Goal: Information Seeking & Learning: Learn about a topic

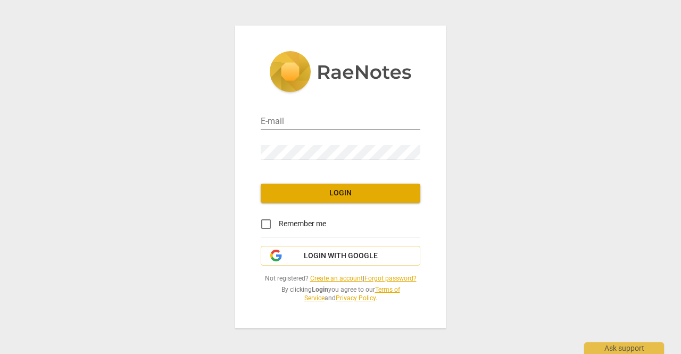
type input "[EMAIL_ADDRESS][DOMAIN_NAME]"
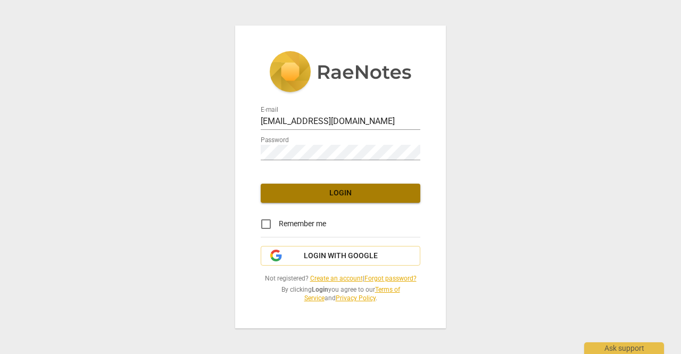
click at [299, 197] on span "Login" at bounding box center [340, 193] width 143 height 11
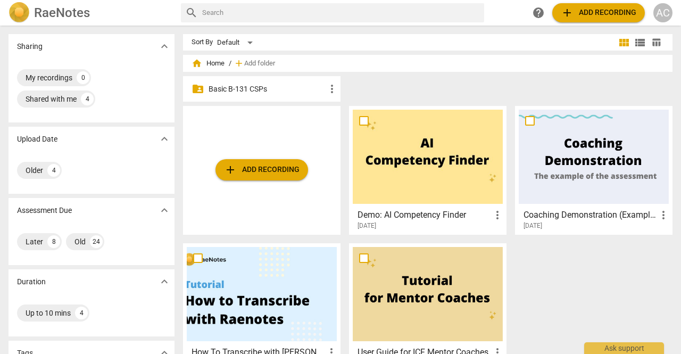
click at [265, 89] on p "Basic B-131 CSPs" at bounding box center [267, 89] width 117 height 11
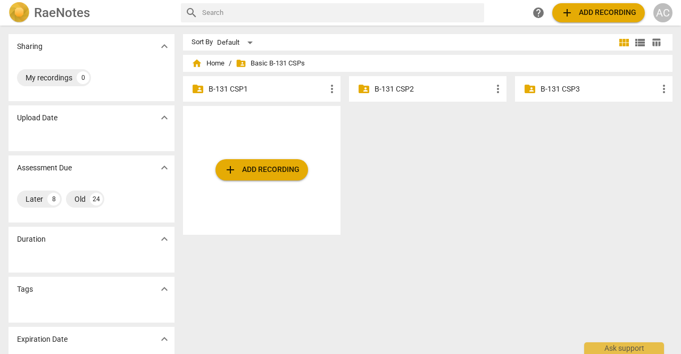
click at [265, 89] on p "B-131 CSP1" at bounding box center [267, 89] width 117 height 11
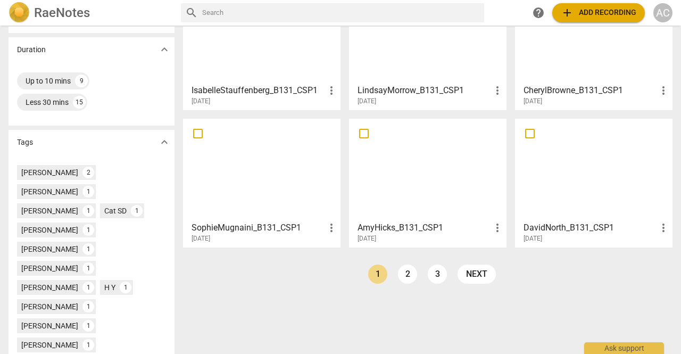
scroll to position [327, 0]
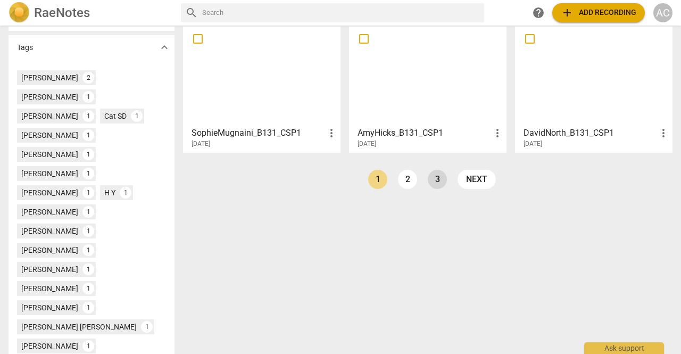
click at [437, 186] on link "3" at bounding box center [437, 179] width 19 height 19
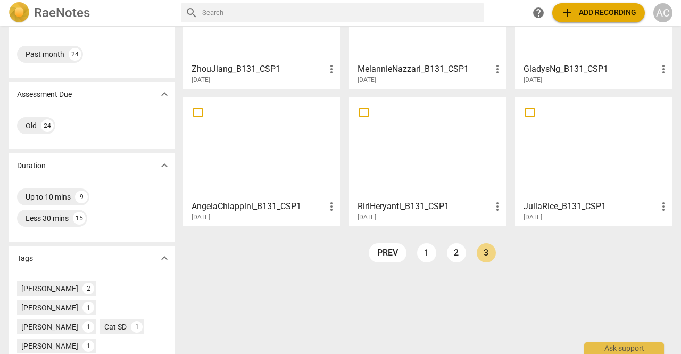
scroll to position [126, 0]
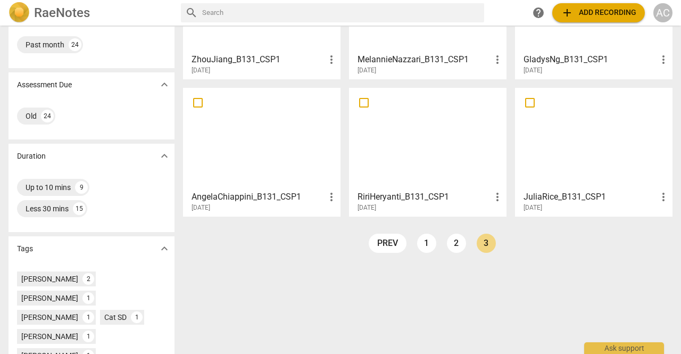
click at [287, 147] on div at bounding box center [262, 139] width 150 height 94
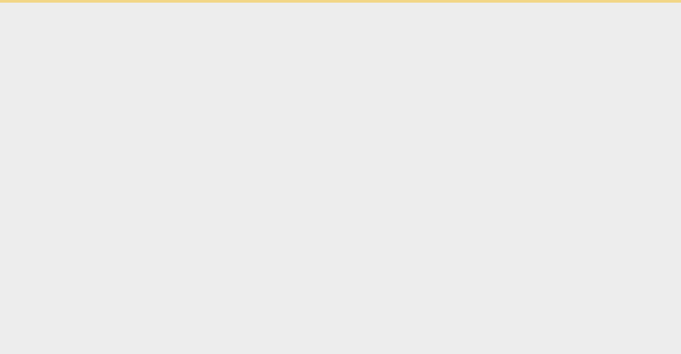
click at [287, 3] on html "Ask support" at bounding box center [340, 1] width 681 height 3
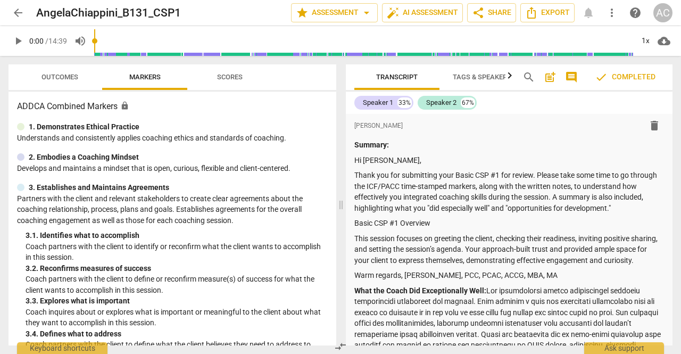
click at [233, 76] on span "Scores" at bounding box center [230, 77] width 26 height 8
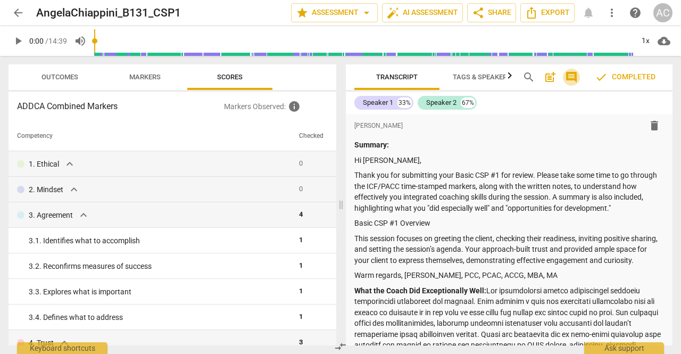
click at [575, 74] on span "comment" at bounding box center [571, 77] width 13 height 13
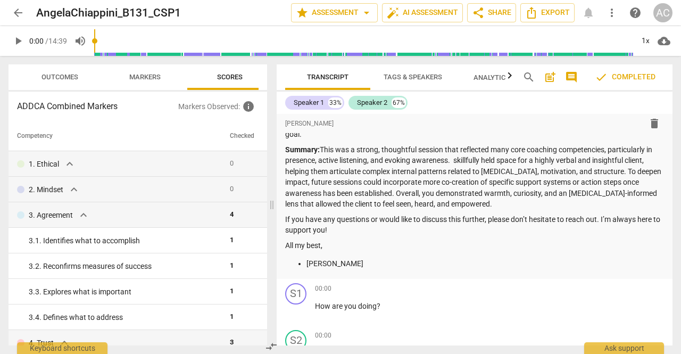
scroll to position [351, 0]
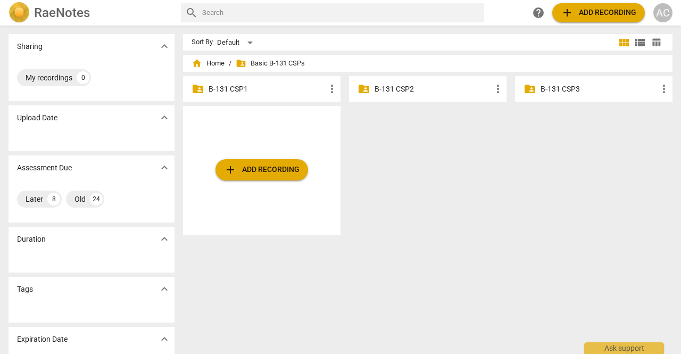
click at [418, 90] on p "B-131 CSP2" at bounding box center [433, 89] width 117 height 11
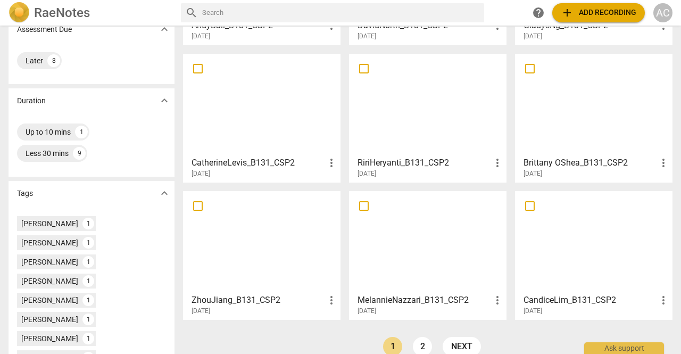
scroll to position [223, 0]
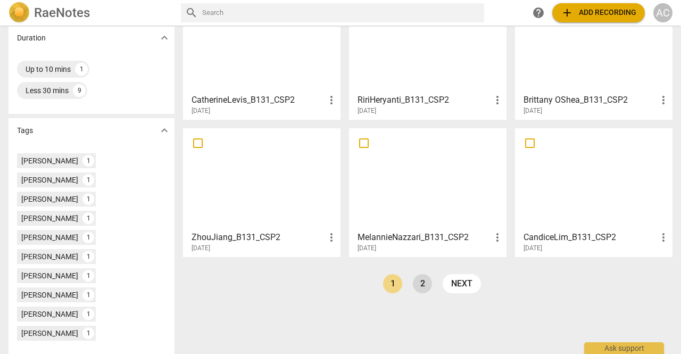
click at [422, 285] on link "2" at bounding box center [422, 283] width 19 height 19
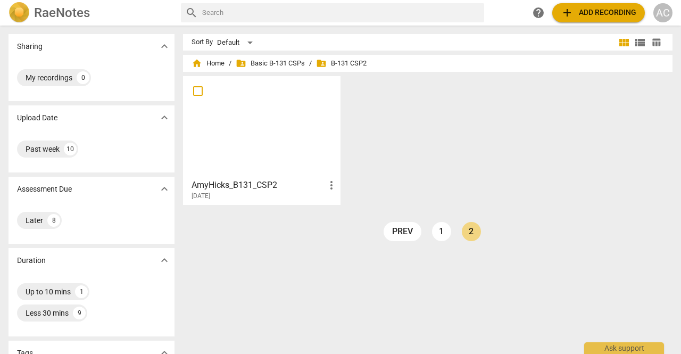
click at [268, 93] on div at bounding box center [262, 127] width 150 height 94
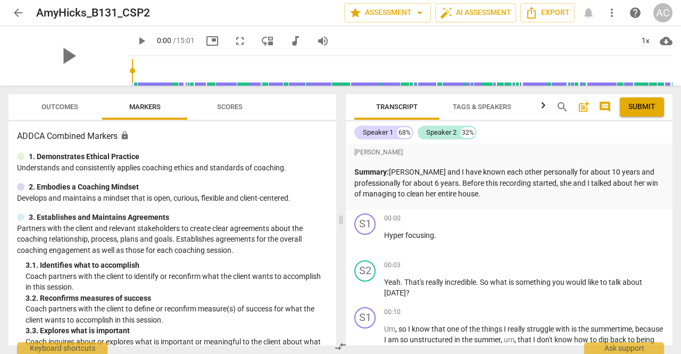
click at [17, 11] on span "arrow_back" at bounding box center [18, 12] width 13 height 13
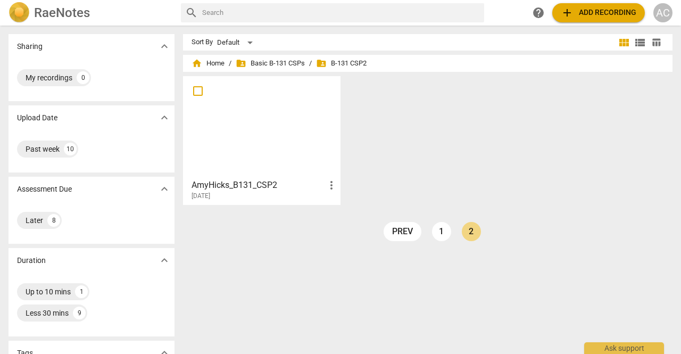
click at [605, 11] on span "add Add recording" at bounding box center [599, 12] width 76 height 13
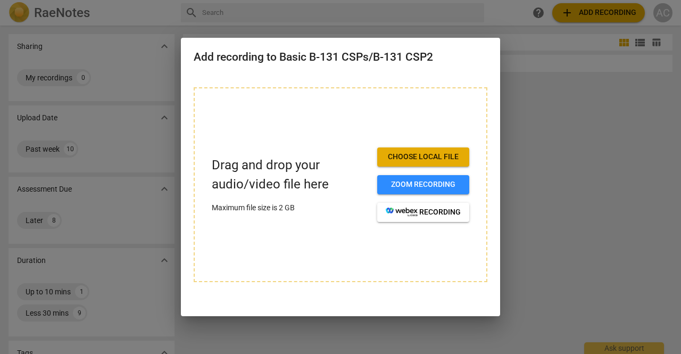
click at [418, 155] on span "Choose local file" at bounding box center [423, 157] width 75 height 11
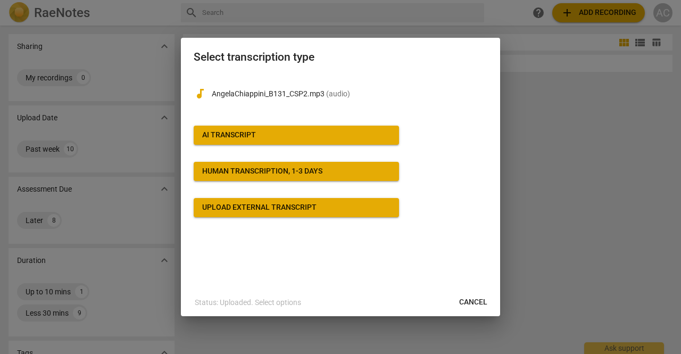
click at [251, 133] on div "AI Transcript" at bounding box center [229, 135] width 54 height 11
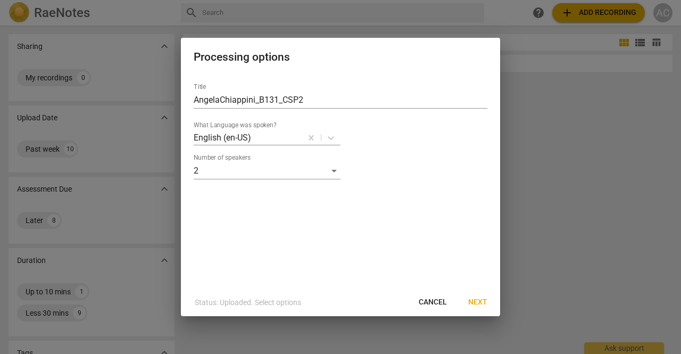
click at [483, 304] on span "Next" at bounding box center [478, 302] width 19 height 11
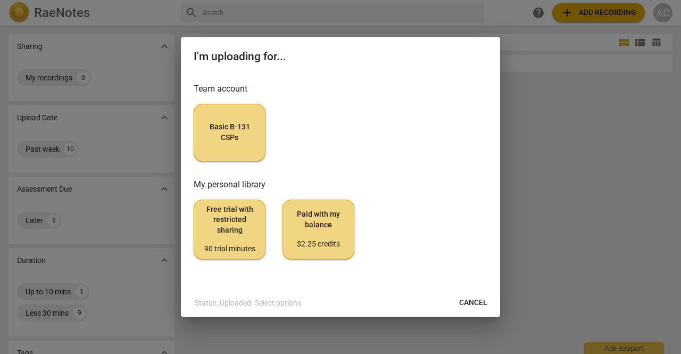
click at [224, 141] on span "Basic B-131 CSPs" at bounding box center [230, 132] width 54 height 21
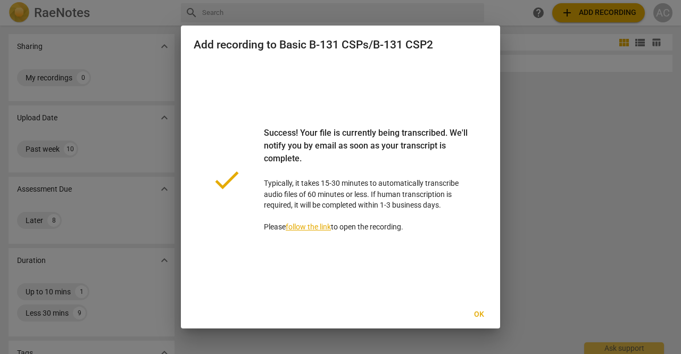
click at [479, 313] on span "Ok" at bounding box center [479, 314] width 17 height 11
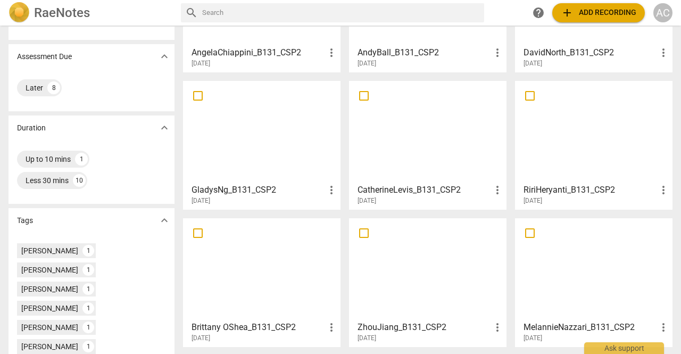
scroll to position [242, 0]
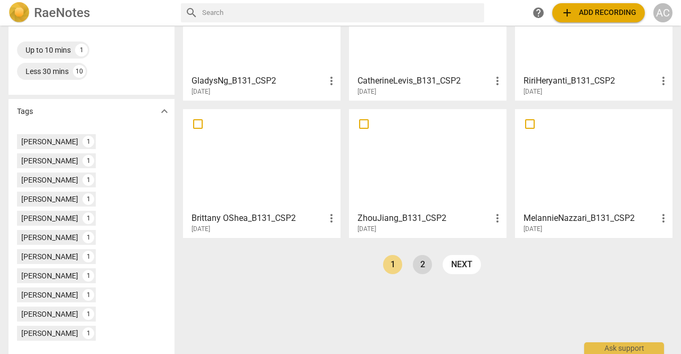
click at [422, 268] on link "2" at bounding box center [422, 264] width 19 height 19
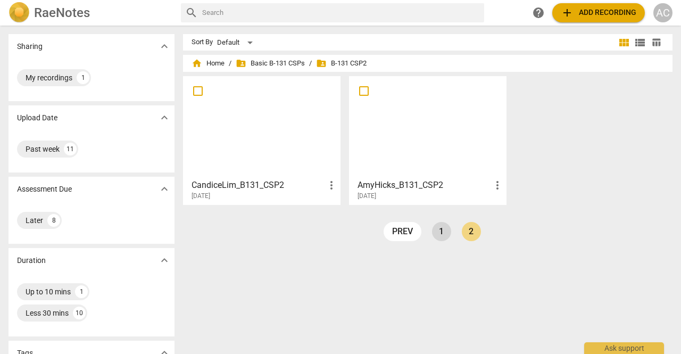
click at [440, 228] on link "1" at bounding box center [441, 231] width 19 height 19
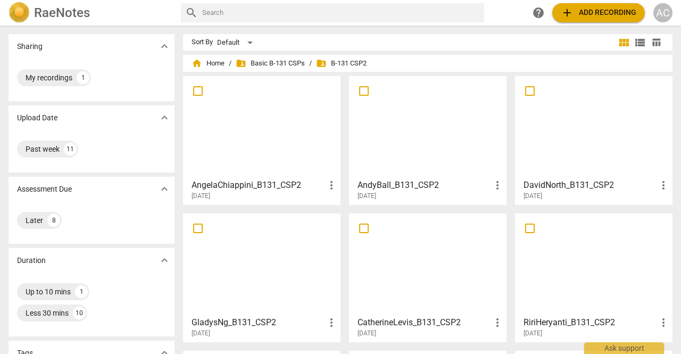
click at [283, 159] on div at bounding box center [262, 127] width 150 height 94
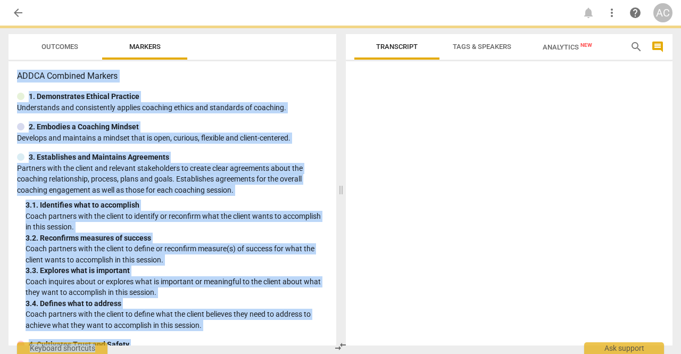
click at [283, 159] on div "3. Establishes and Maintains Agreements" at bounding box center [172, 157] width 311 height 11
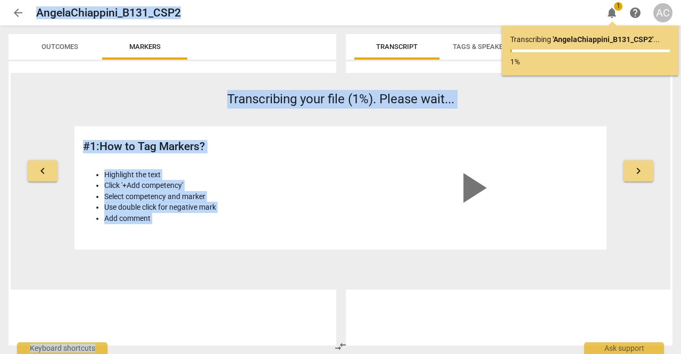
click at [408, 46] on span "Transcript" at bounding box center [397, 47] width 42 height 8
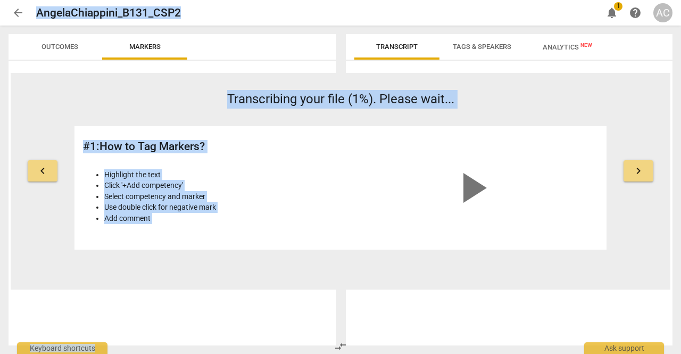
click at [58, 48] on span "Outcomes" at bounding box center [60, 47] width 37 height 8
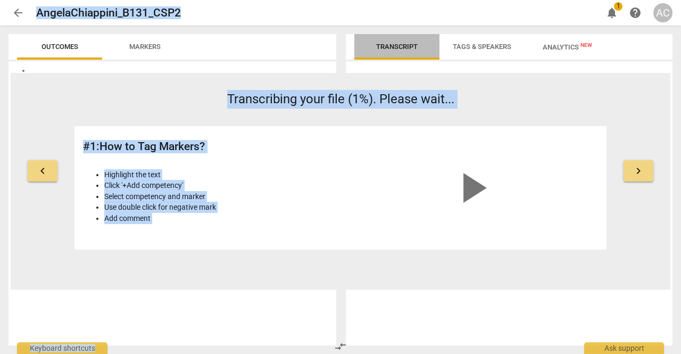
click at [387, 53] on span "Transcript" at bounding box center [397, 47] width 67 height 14
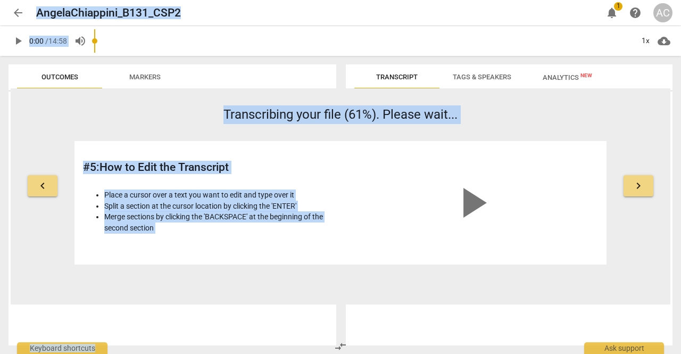
click at [19, 17] on span "arrow_back" at bounding box center [18, 12] width 13 height 13
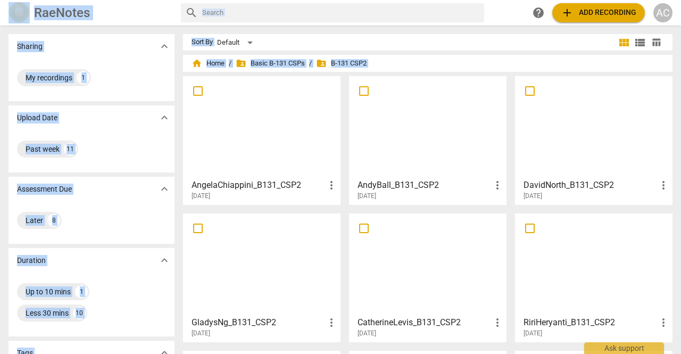
click at [566, 119] on div at bounding box center [594, 127] width 150 height 94
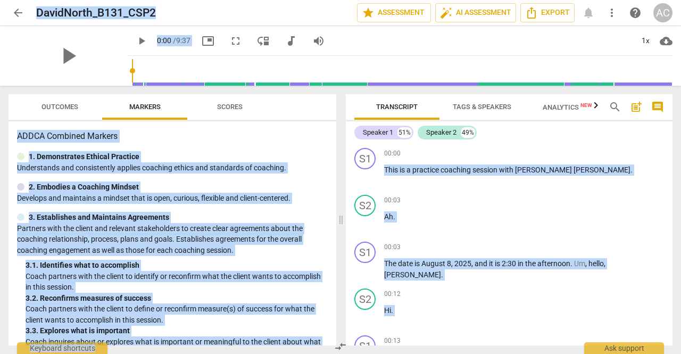
click at [135, 41] on span "play_arrow" at bounding box center [141, 41] width 13 height 13
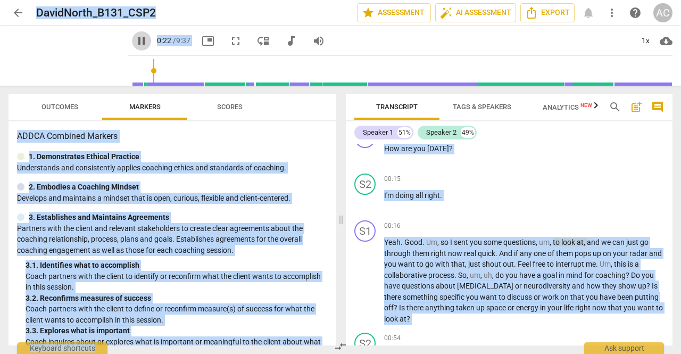
click at [135, 41] on span "pause" at bounding box center [141, 41] width 13 height 13
type input "23"
click at [20, 12] on span "arrow_back" at bounding box center [18, 12] width 13 height 13
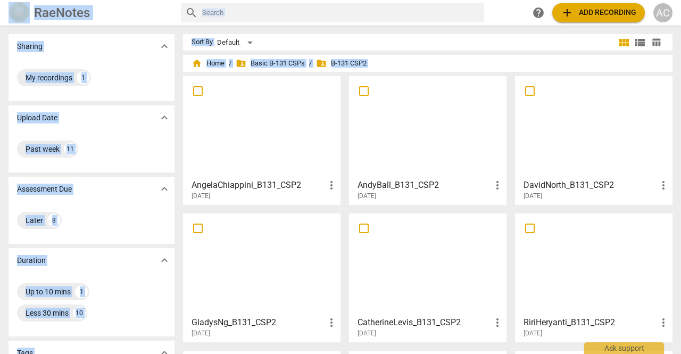
click at [247, 116] on div at bounding box center [262, 127] width 150 height 94
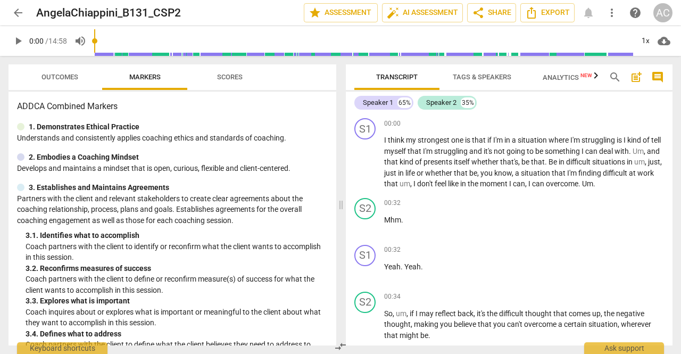
click at [493, 107] on div "Speaker 1 65% Speaker 2 35%" at bounding box center [510, 103] width 310 height 18
click at [477, 77] on span "Tags & Speakers" at bounding box center [482, 77] width 59 height 8
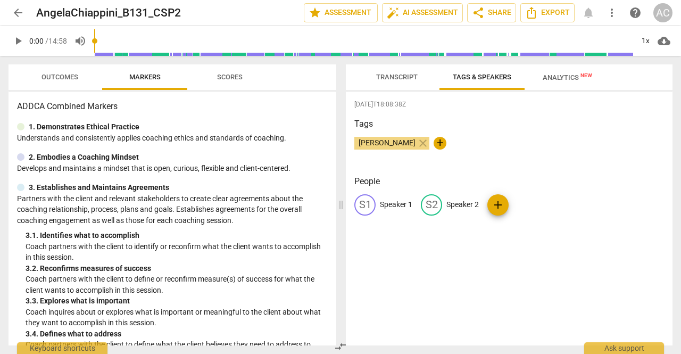
click at [461, 204] on p "Speaker 2" at bounding box center [463, 204] width 32 height 11
click at [437, 264] on div "[DATE]T18:08:38Z Tags [PERSON_NAME] close + People S1 Speaker 1 edit Speaker 2 …" at bounding box center [509, 219] width 327 height 254
click at [394, 69] on button "Transcript" at bounding box center [397, 77] width 85 height 26
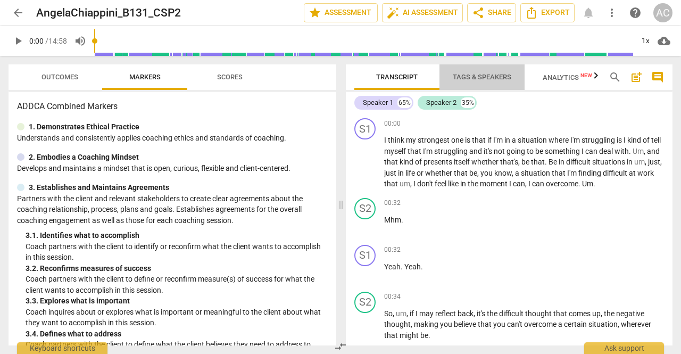
click at [474, 78] on span "Tags & Speakers" at bounding box center [482, 77] width 59 height 8
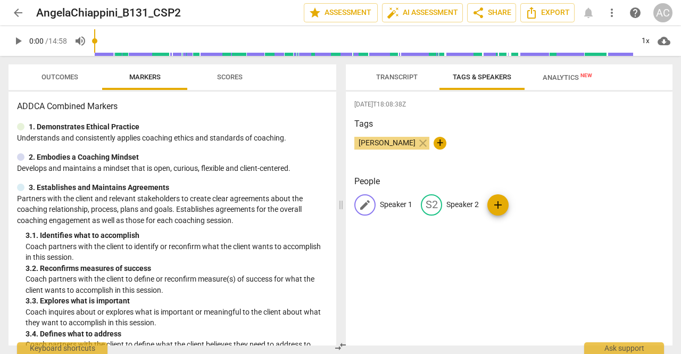
click at [393, 207] on p "Speaker 1" at bounding box center [396, 204] width 32 height 11
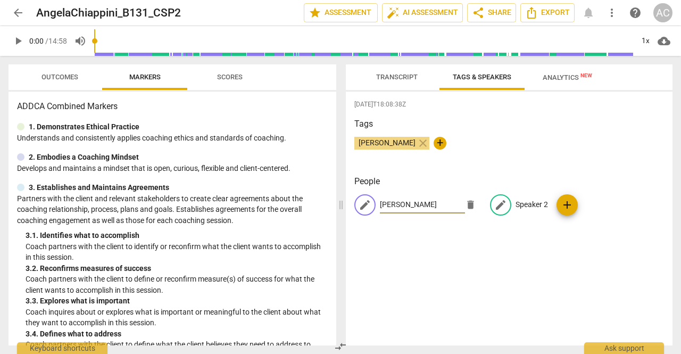
type input "[PERSON_NAME]"
click at [533, 202] on p "Speaker 2" at bounding box center [532, 204] width 32 height 11
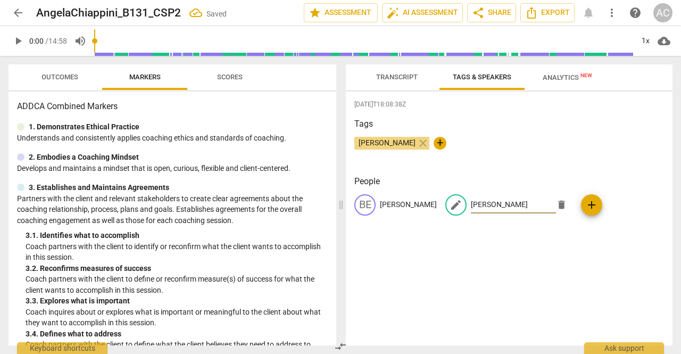
type input "[PERSON_NAME]"
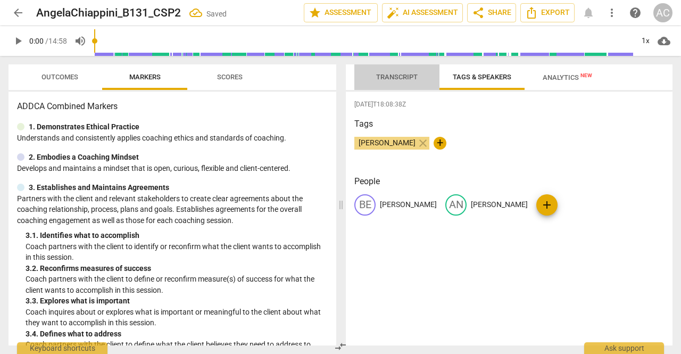
click at [390, 76] on span "Transcript" at bounding box center [397, 77] width 42 height 8
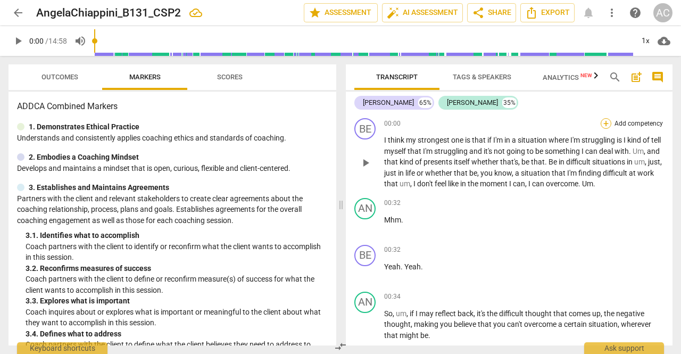
click at [605, 121] on div "+" at bounding box center [606, 123] width 11 height 11
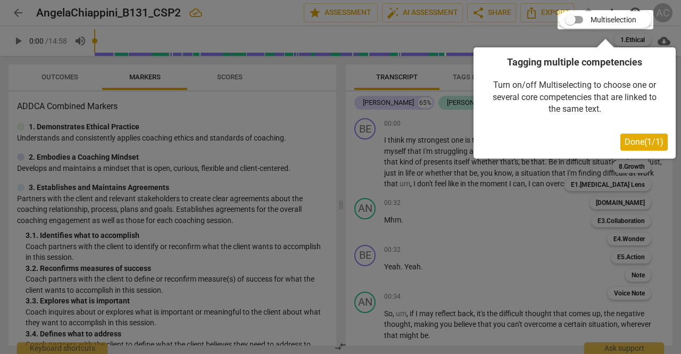
click at [496, 241] on div at bounding box center [340, 177] width 681 height 354
click at [645, 141] on span "Done ( 1 / 1 )" at bounding box center [644, 142] width 39 height 10
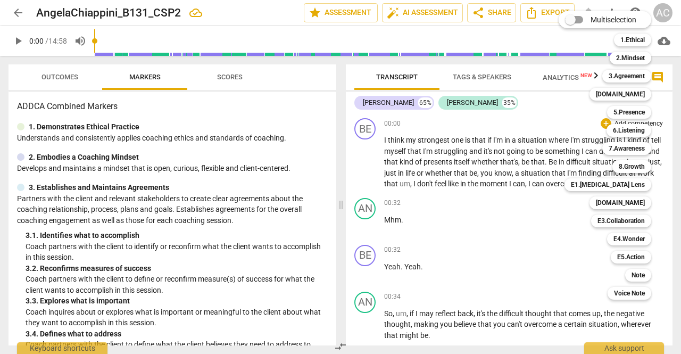
click at [480, 233] on div at bounding box center [340, 177] width 681 height 354
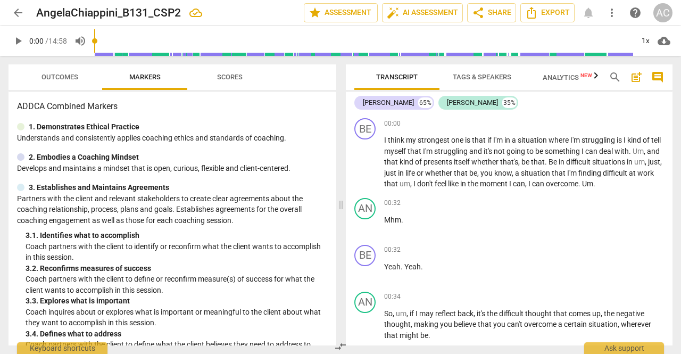
click at [638, 74] on span "post_add" at bounding box center [636, 77] width 13 height 13
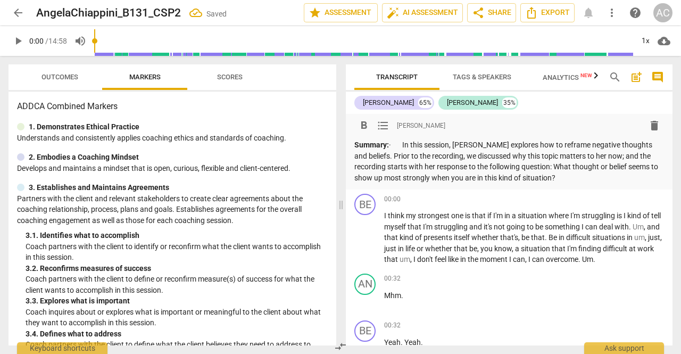
click at [408, 144] on p "Summary: · In this session, [PERSON_NAME] explores how to reframe negative thou…" at bounding box center [510, 161] width 310 height 44
click at [554, 156] on p "Summary: In this session, [PERSON_NAME] explores how to reframe negative though…" at bounding box center [510, 161] width 310 height 44
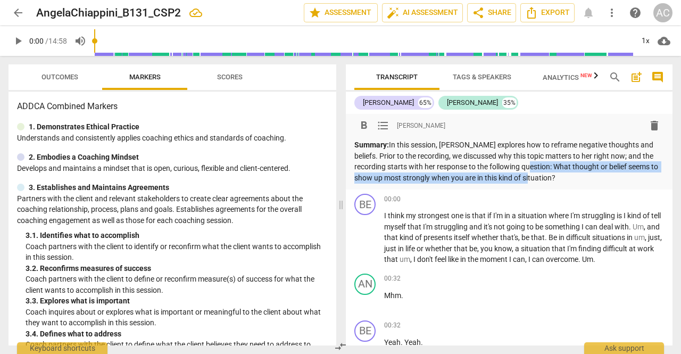
drag, startPoint x: 523, startPoint y: 167, endPoint x: 530, endPoint y: 179, distance: 14.3
click at [530, 179] on p "Summary: In this session, [PERSON_NAME] explores how to reframe negative though…" at bounding box center [510, 161] width 310 height 44
click at [524, 169] on p "Summary: In this session, [PERSON_NAME] explores how to reframe negative though…" at bounding box center [510, 161] width 310 height 44
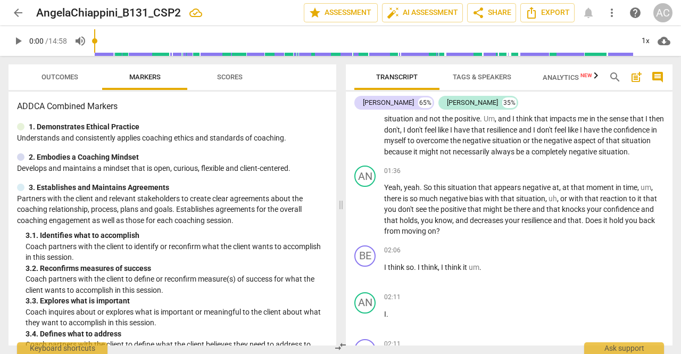
scroll to position [461, 0]
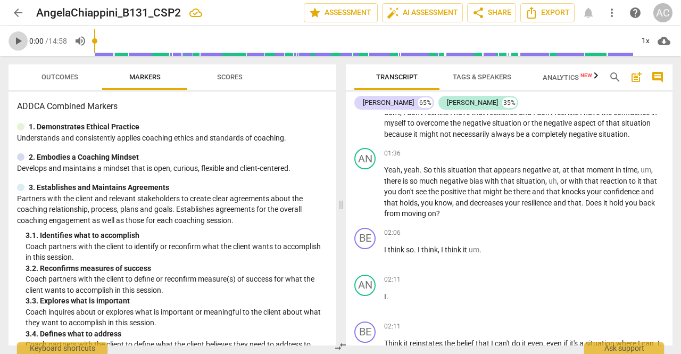
click at [22, 44] on span "play_arrow" at bounding box center [18, 41] width 13 height 13
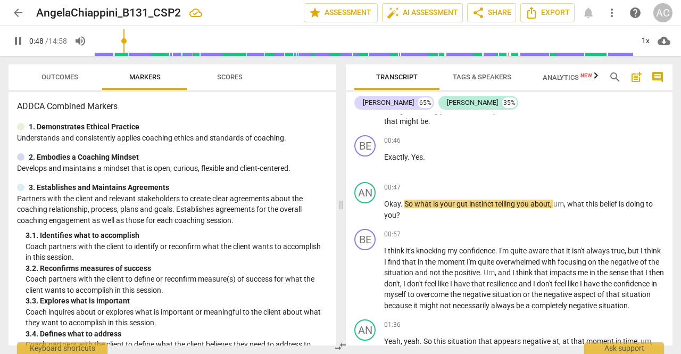
scroll to position [297, 0]
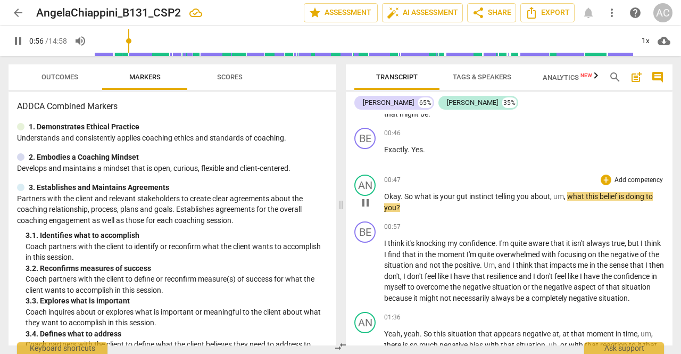
click at [422, 215] on div "AN play_arrow pause 00:47 + Add competency keyboard_arrow_right Okay . So what …" at bounding box center [509, 193] width 327 height 47
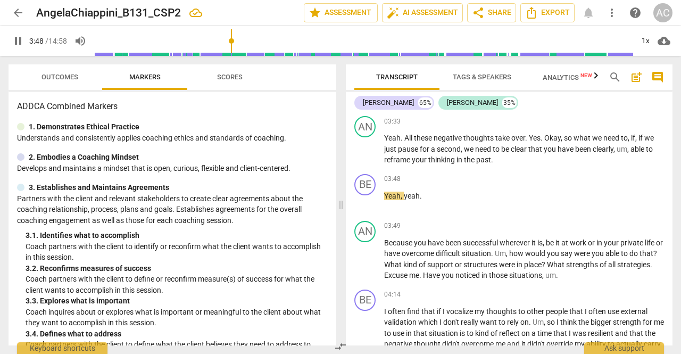
scroll to position [1061, 0]
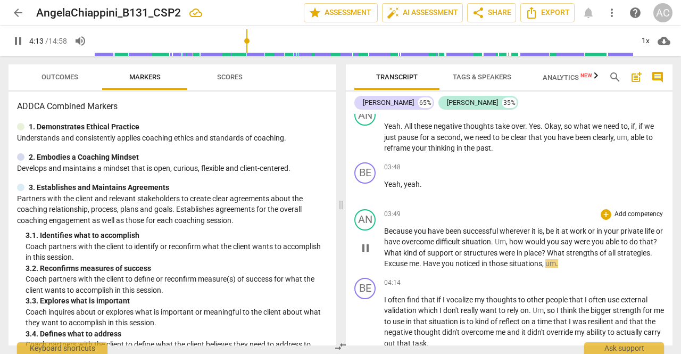
click at [609, 257] on span "of" at bounding box center [604, 253] width 9 height 9
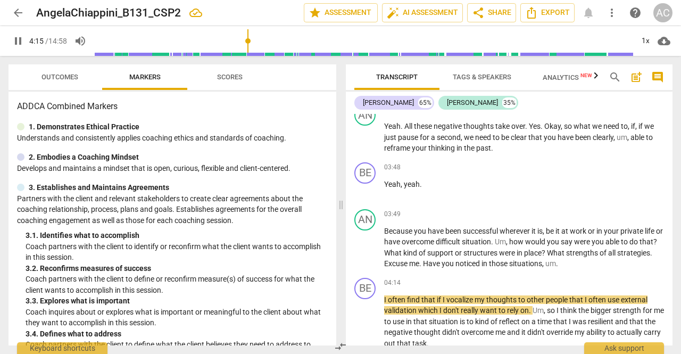
type input "255"
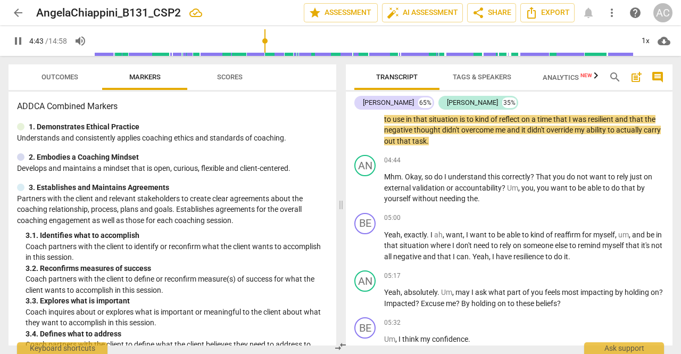
scroll to position [1280, 0]
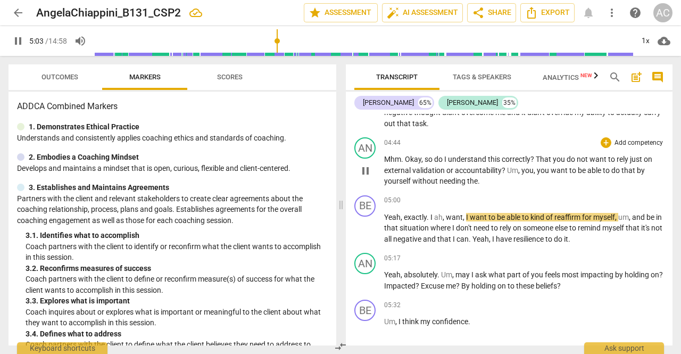
click at [478, 185] on span "the" at bounding box center [472, 181] width 11 height 9
type input "305"
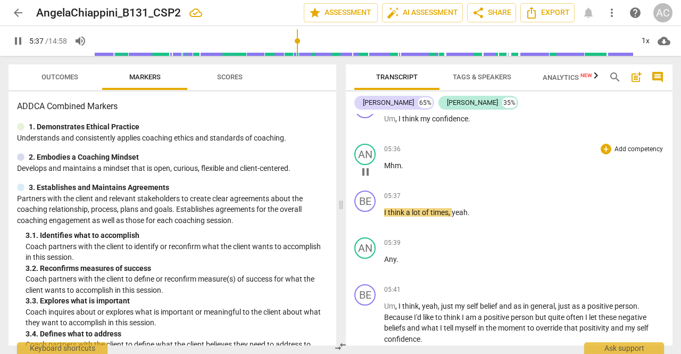
scroll to position [1496, 0]
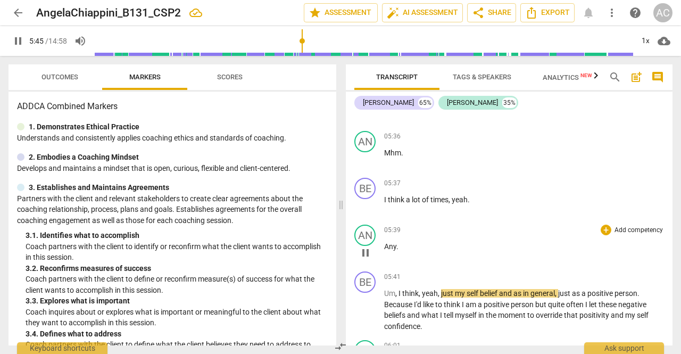
click at [395, 251] on span "Any" at bounding box center [390, 246] width 12 height 9
type input "346"
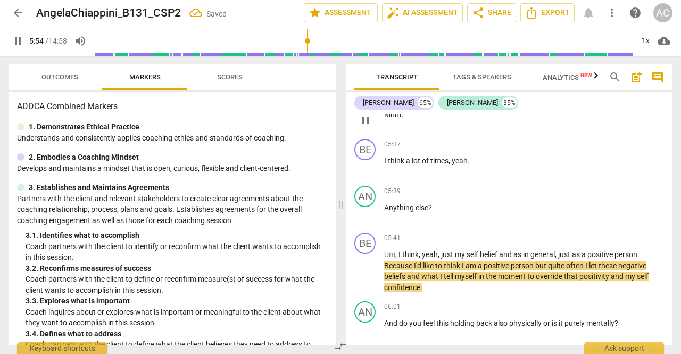
scroll to position [1530, 0]
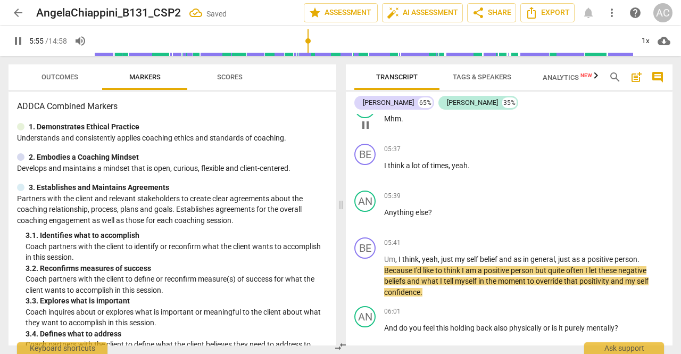
click at [426, 125] on p "Mhm ." at bounding box center [524, 118] width 280 height 11
type input "356"
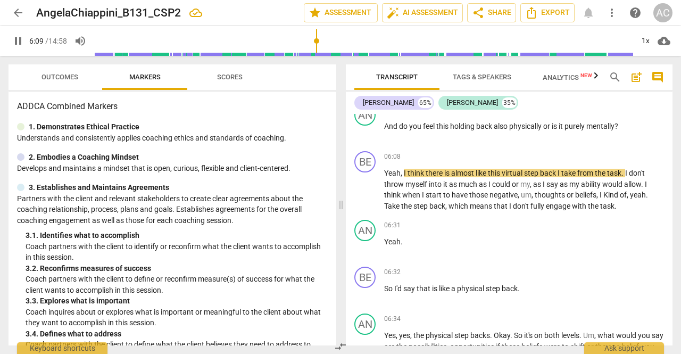
scroll to position [1739, 0]
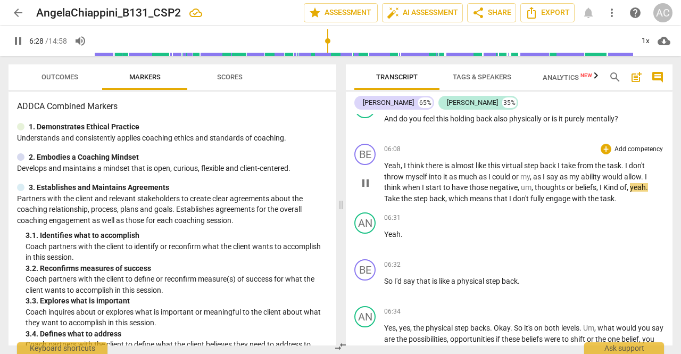
click at [607, 192] on span "Kind" at bounding box center [612, 187] width 17 height 9
type input "389"
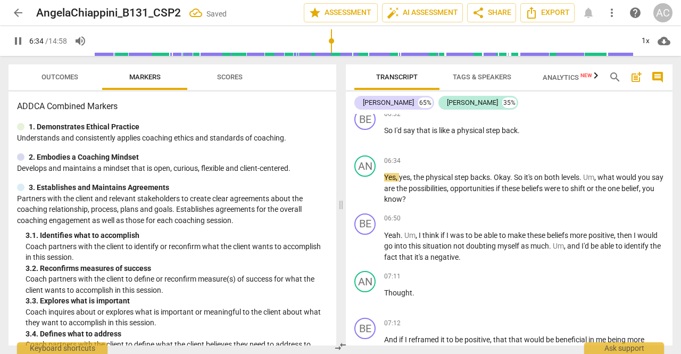
scroll to position [1890, 0]
click at [490, 182] on span "backs" at bounding box center [481, 177] width 20 height 9
type input "401"
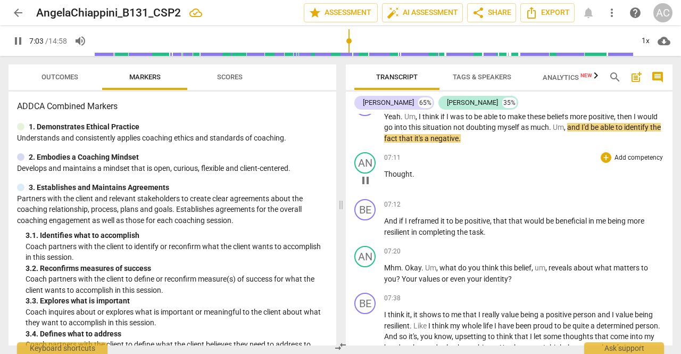
scroll to position [2011, 0]
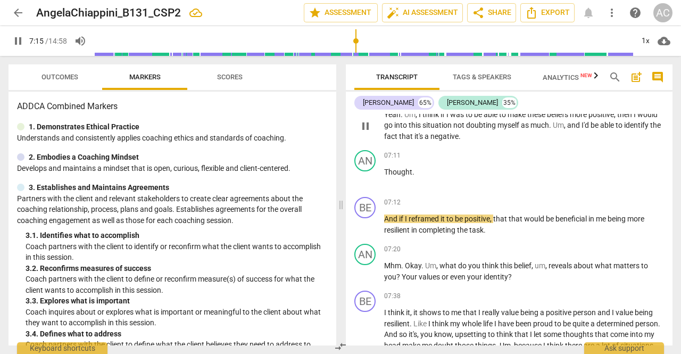
click at [459, 141] on span "negative" at bounding box center [445, 136] width 28 height 9
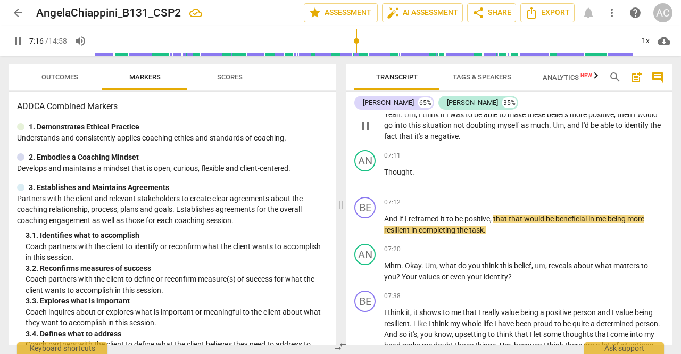
type input "437"
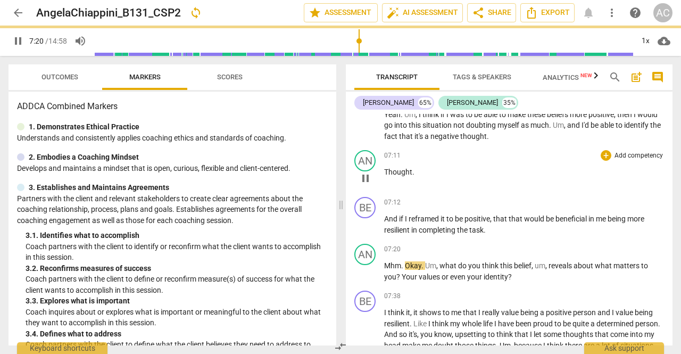
click at [417, 178] on p "Thought ." at bounding box center [524, 172] width 280 height 11
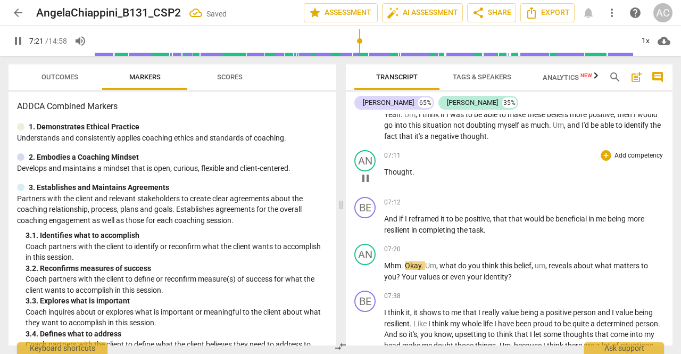
type input "442"
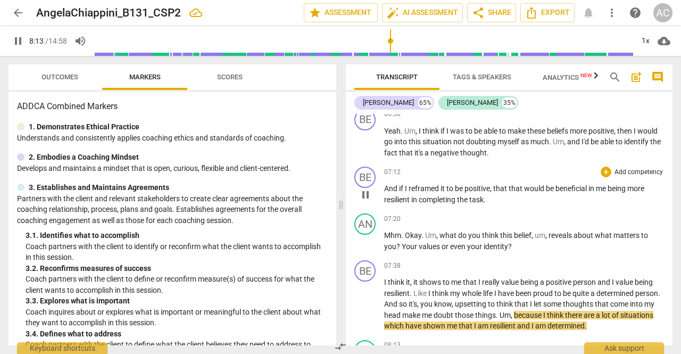
scroll to position [1991, 0]
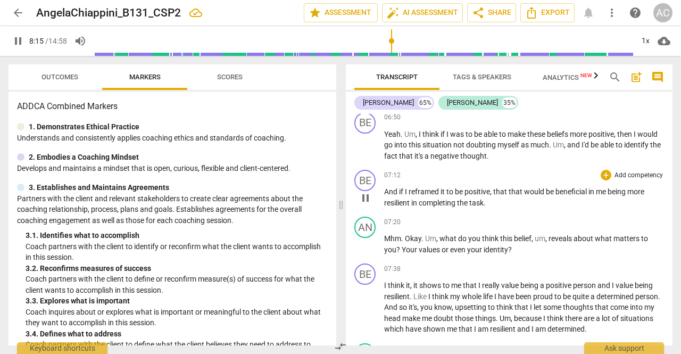
click at [385, 196] on span "And" at bounding box center [391, 191] width 15 height 9
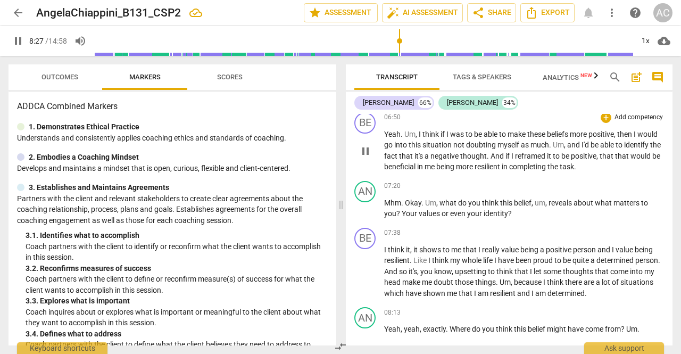
scroll to position [2260, 0]
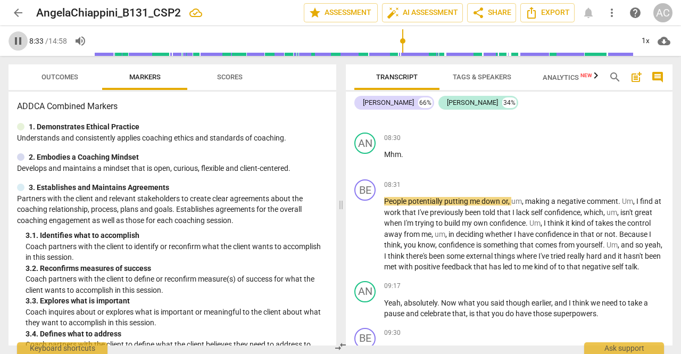
click at [17, 42] on span "pause" at bounding box center [18, 41] width 13 height 13
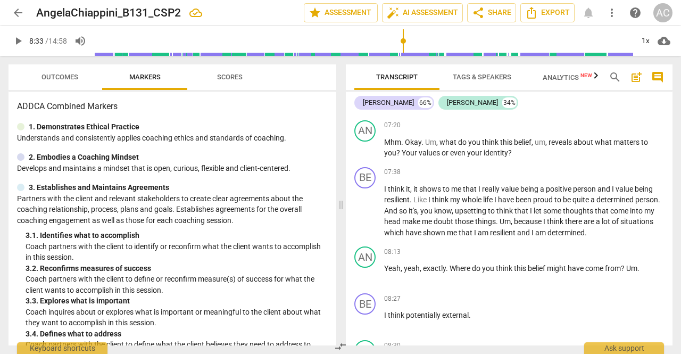
scroll to position [2079, 0]
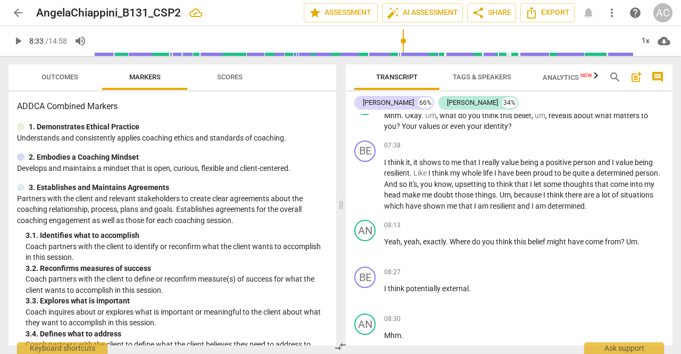
click at [17, 44] on span "play_arrow" at bounding box center [18, 41] width 13 height 13
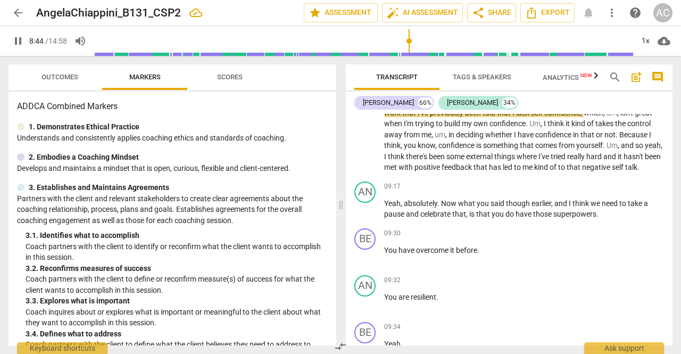
scroll to position [2366, 0]
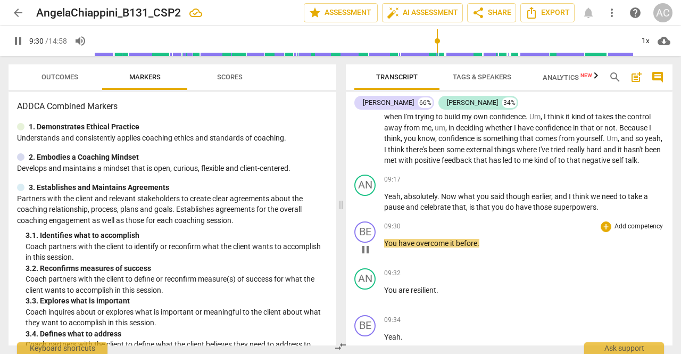
click at [386, 248] on span "You" at bounding box center [391, 243] width 14 height 9
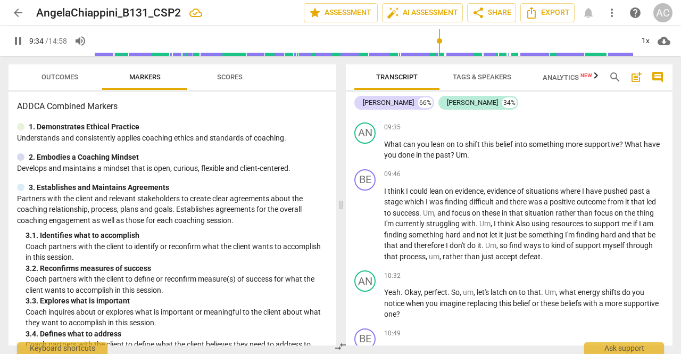
click at [18, 44] on span "pause" at bounding box center [18, 41] width 13 height 13
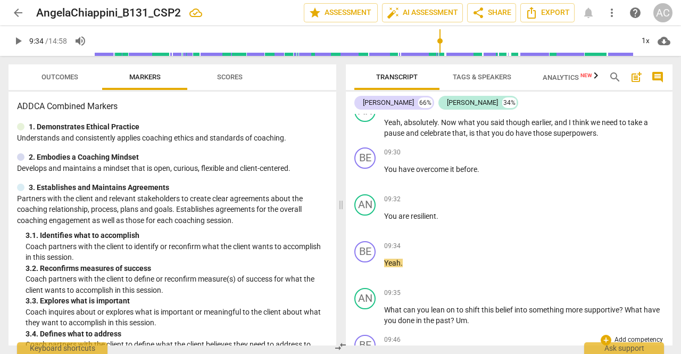
scroll to position [2416, 0]
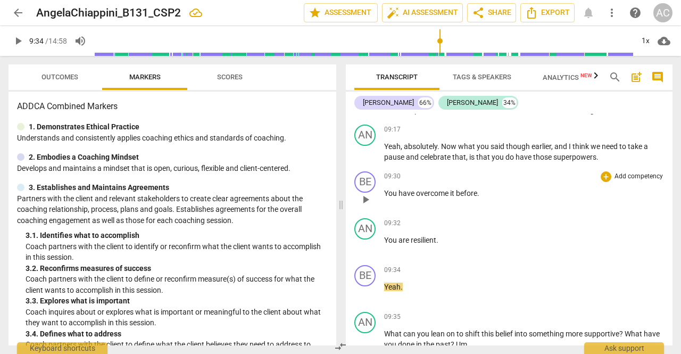
click at [385, 198] on span "You" at bounding box center [391, 193] width 14 height 9
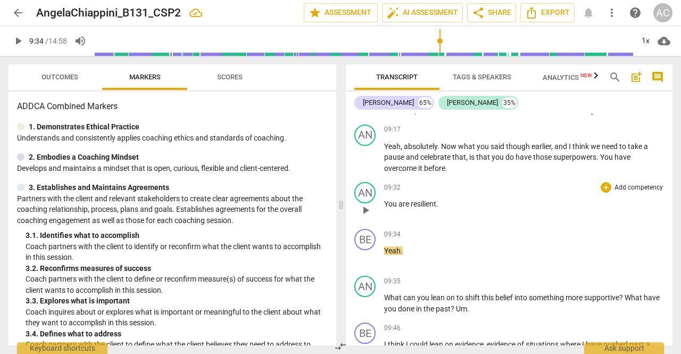
click at [383, 220] on div "AN play_arrow pause" at bounding box center [370, 201] width 30 height 38
click at [388, 208] on span "You" at bounding box center [391, 204] width 14 height 9
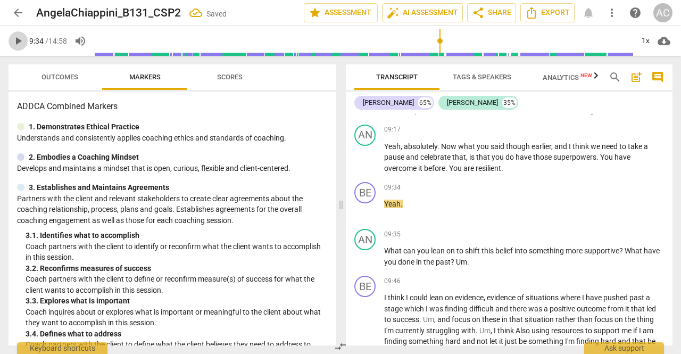
click at [14, 44] on span "play_arrow" at bounding box center [18, 41] width 13 height 13
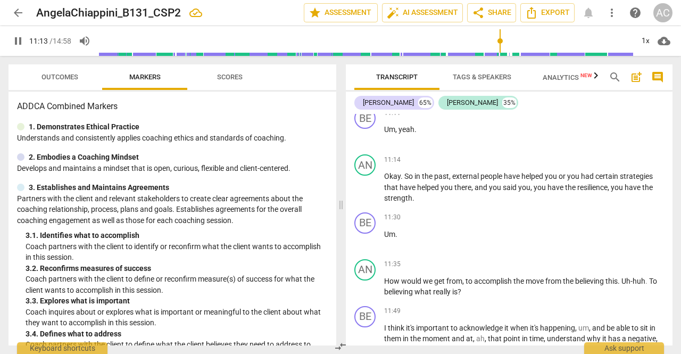
scroll to position [2894, 0]
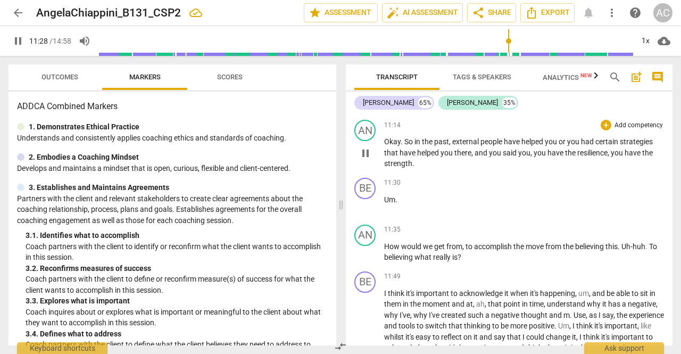
click at [530, 157] on span "you" at bounding box center [525, 153] width 12 height 9
type input "689"
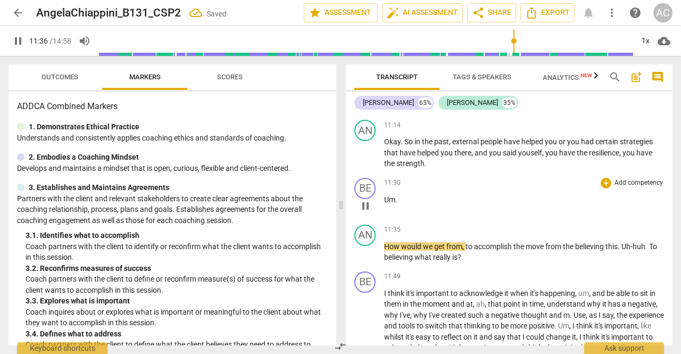
click at [386, 204] on span "Um" at bounding box center [389, 199] width 11 height 9
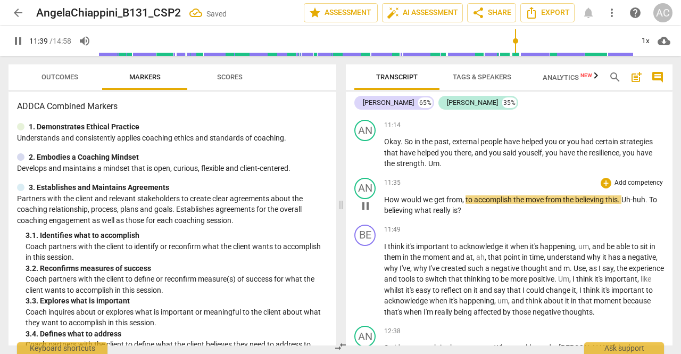
click at [386, 204] on span "How" at bounding box center [392, 199] width 17 height 9
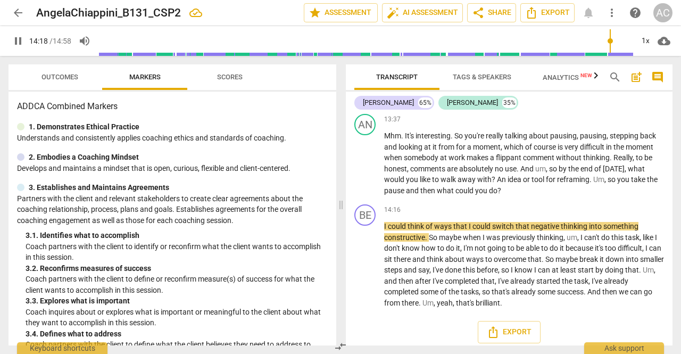
scroll to position [3328, 0]
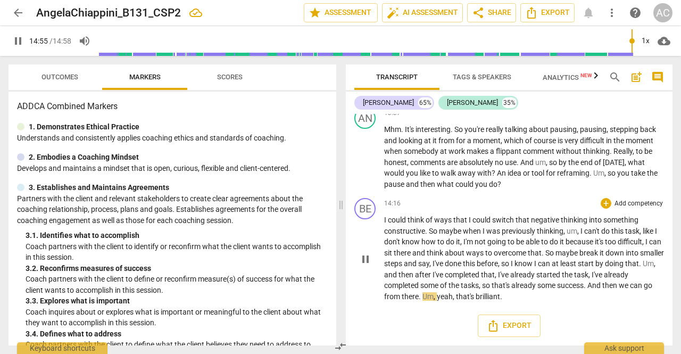
click at [438, 296] on span "yeah" at bounding box center [445, 296] width 16 height 9
type input "898"
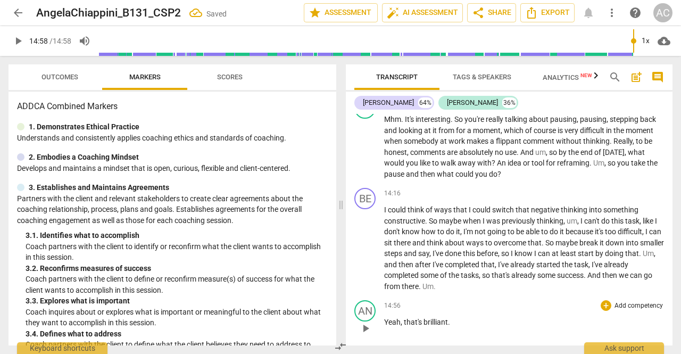
click at [448, 326] on span "." at bounding box center [449, 322] width 2 height 9
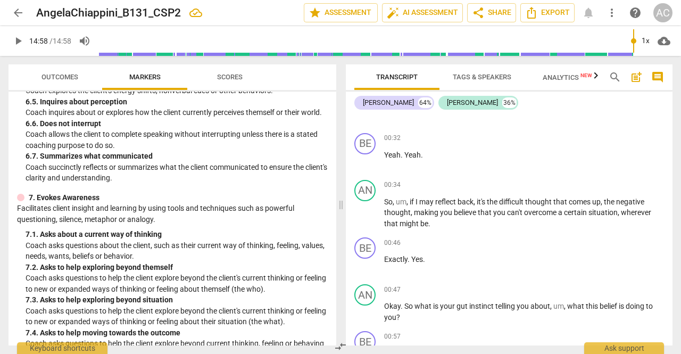
scroll to position [0, 0]
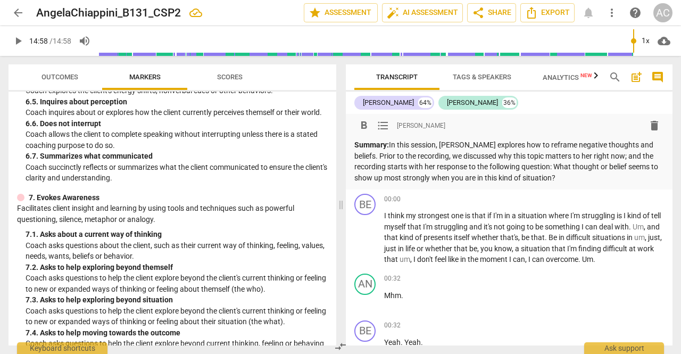
click at [541, 176] on p "Summary: In this session, [PERSON_NAME] explores how to reframe negative though…" at bounding box center [510, 161] width 310 height 44
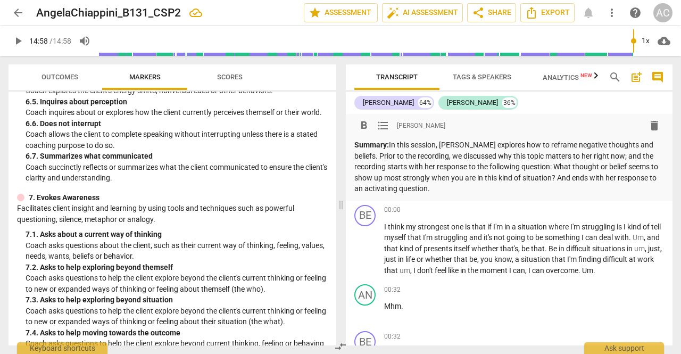
click at [16, 15] on span "arrow_back" at bounding box center [18, 12] width 13 height 13
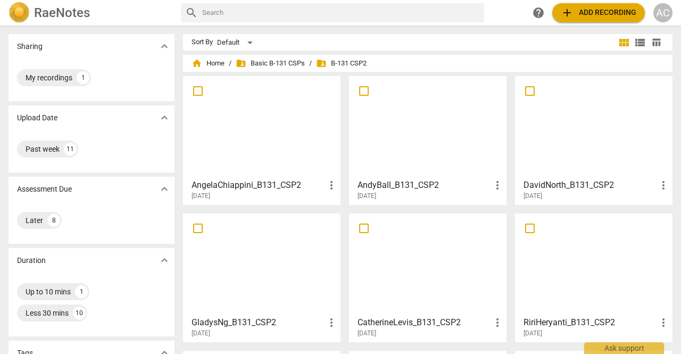
click at [261, 141] on div at bounding box center [262, 127] width 150 height 94
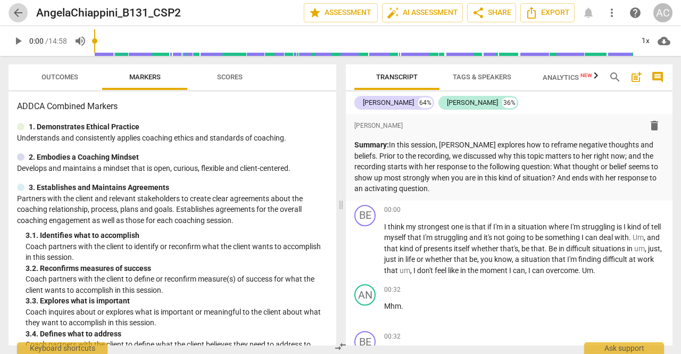
click at [20, 15] on span "arrow_back" at bounding box center [18, 12] width 13 height 13
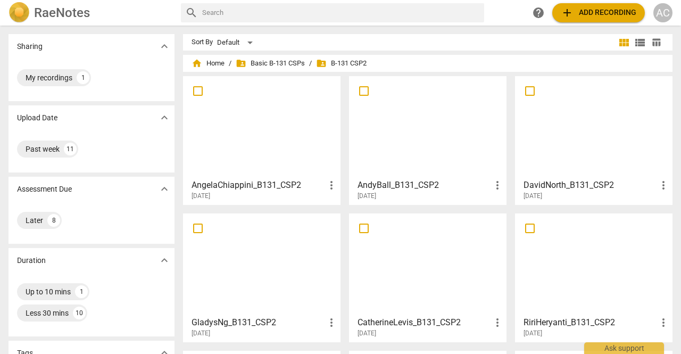
click at [408, 144] on div at bounding box center [428, 127] width 150 height 94
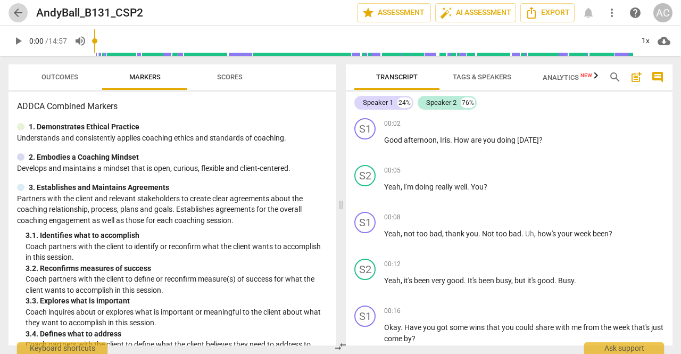
click at [17, 14] on span "arrow_back" at bounding box center [18, 12] width 13 height 13
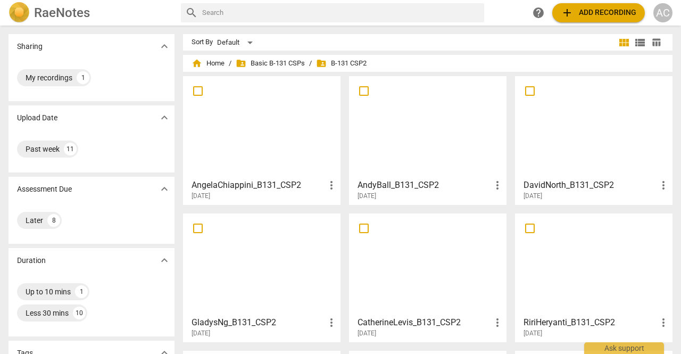
click at [286, 284] on div at bounding box center [262, 264] width 150 height 94
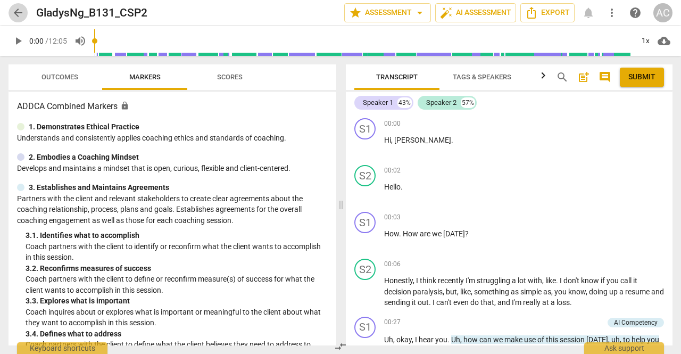
click at [17, 6] on span "arrow_back" at bounding box center [18, 12] width 13 height 13
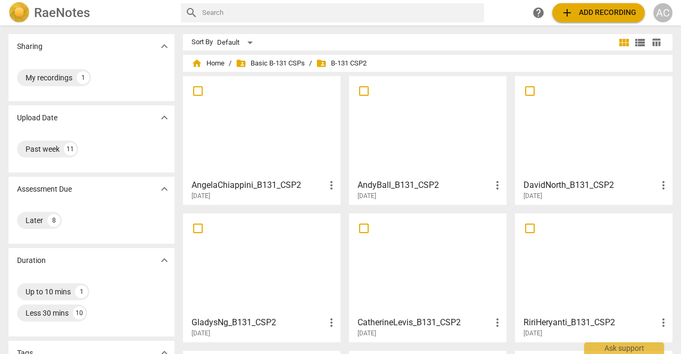
click at [273, 132] on div at bounding box center [262, 127] width 150 height 94
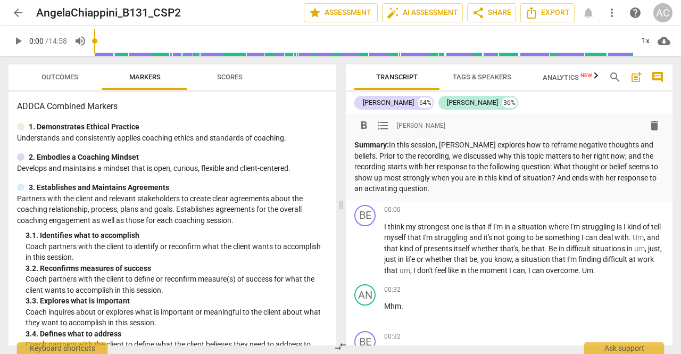
click at [376, 167] on p "Summary: In this session, [PERSON_NAME] explores how to reframe negative though…" at bounding box center [510, 166] width 310 height 55
click at [377, 167] on p "Summary: In this session, [PERSON_NAME] explores how to reframe negative though…" at bounding box center [510, 166] width 310 height 55
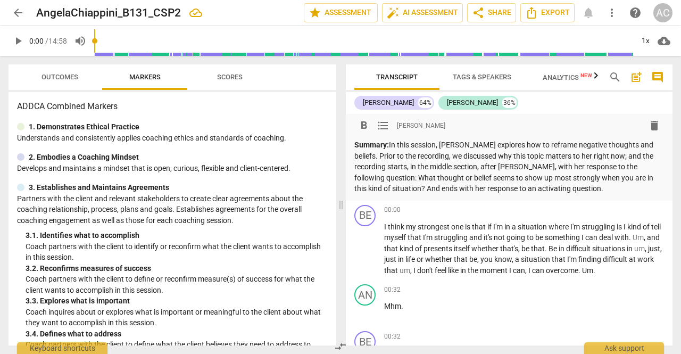
click at [447, 168] on p "Summary: In this session, [PERSON_NAME] explores how to reframe negative though…" at bounding box center [510, 166] width 310 height 55
click at [381, 167] on p "Summary: In this session, [PERSON_NAME] explores how to reframe negative though…" at bounding box center [510, 166] width 310 height 55
click at [540, 188] on p "Summary: In this session, [PERSON_NAME] explores how to reframe negative though…" at bounding box center [510, 166] width 310 height 55
click at [670, 10] on div "AC" at bounding box center [663, 12] width 19 height 19
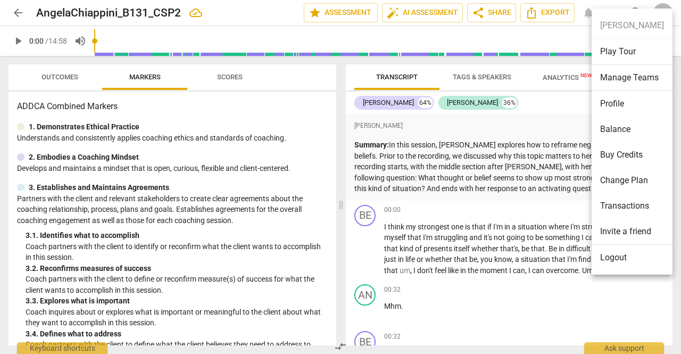
click at [615, 268] on li "Logout" at bounding box center [632, 258] width 81 height 26
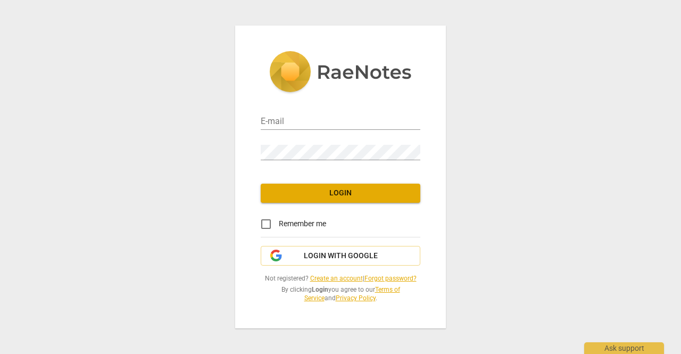
type input "[EMAIL_ADDRESS][DOMAIN_NAME]"
click at [297, 188] on span "Login" at bounding box center [340, 193] width 143 height 11
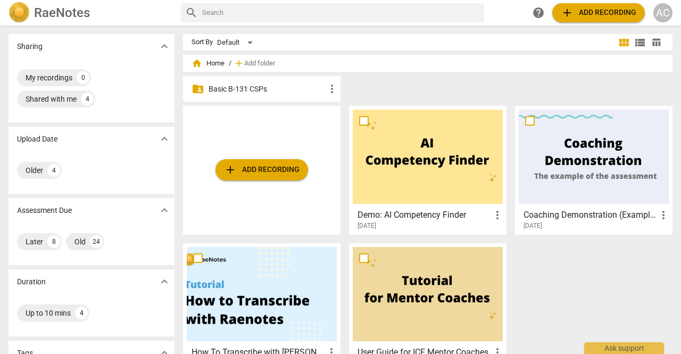
click at [288, 85] on p "Basic B-131 CSPs" at bounding box center [267, 89] width 117 height 11
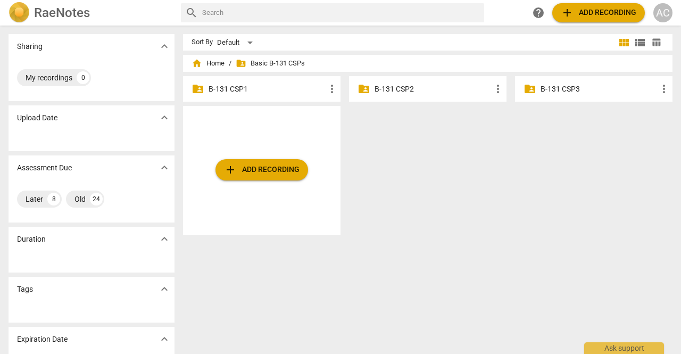
click at [398, 86] on p "B-131 CSP2" at bounding box center [433, 89] width 117 height 11
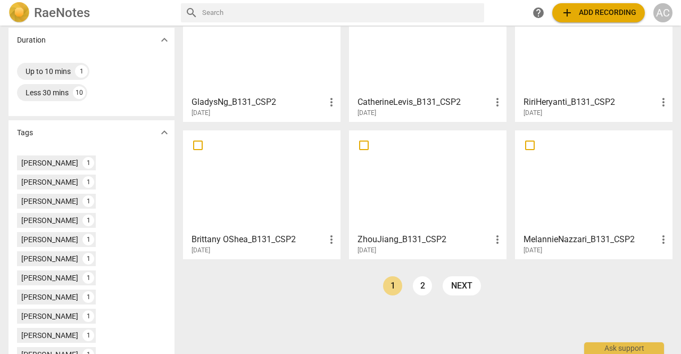
scroll to position [233, 0]
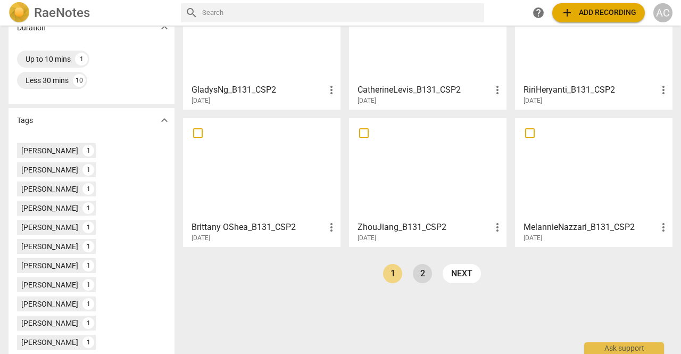
click at [418, 274] on link "2" at bounding box center [422, 273] width 19 height 19
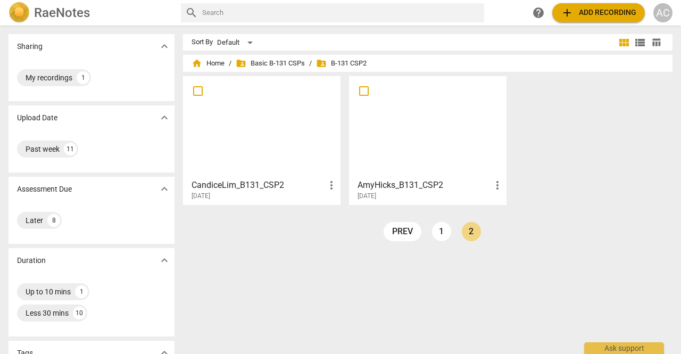
click at [399, 124] on div at bounding box center [428, 127] width 150 height 94
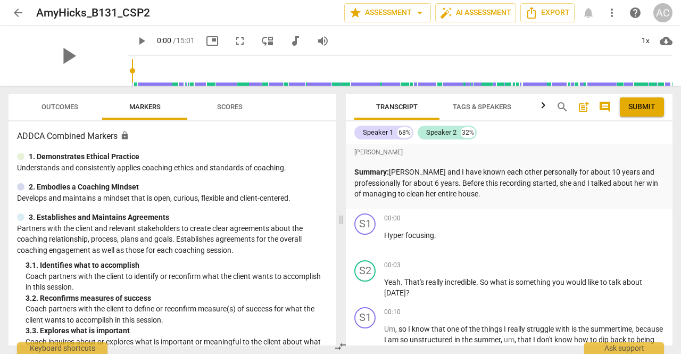
click at [20, 11] on span "arrow_back" at bounding box center [18, 12] width 13 height 13
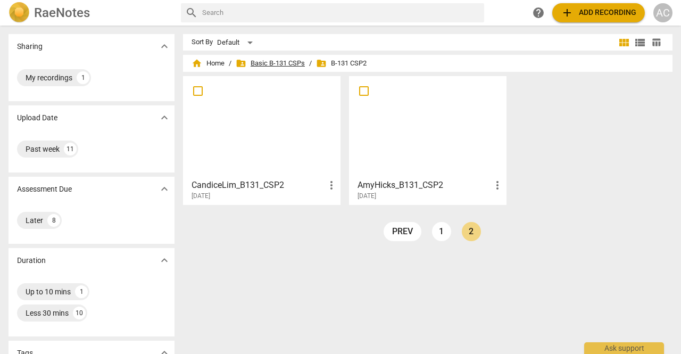
click at [280, 64] on span "folder_shared Basic B-131 CSPs" at bounding box center [270, 63] width 69 height 11
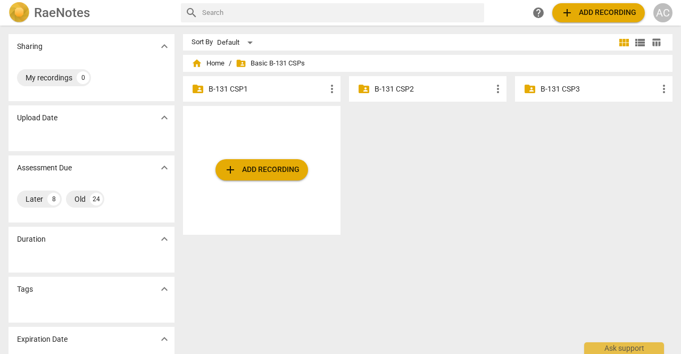
click at [660, 14] on div "AC" at bounding box center [663, 12] width 19 height 19
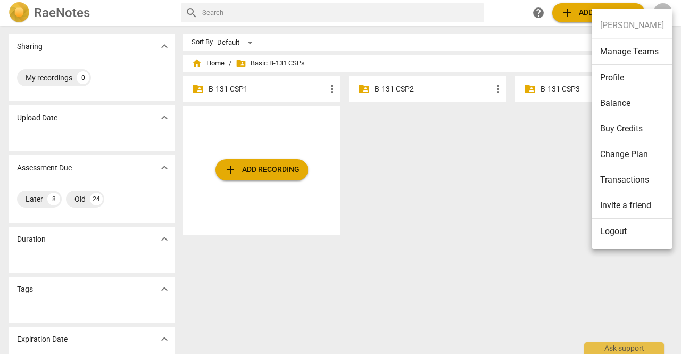
click at [618, 236] on li "Logout" at bounding box center [632, 232] width 81 height 26
